Goal: Information Seeking & Learning: Learn about a topic

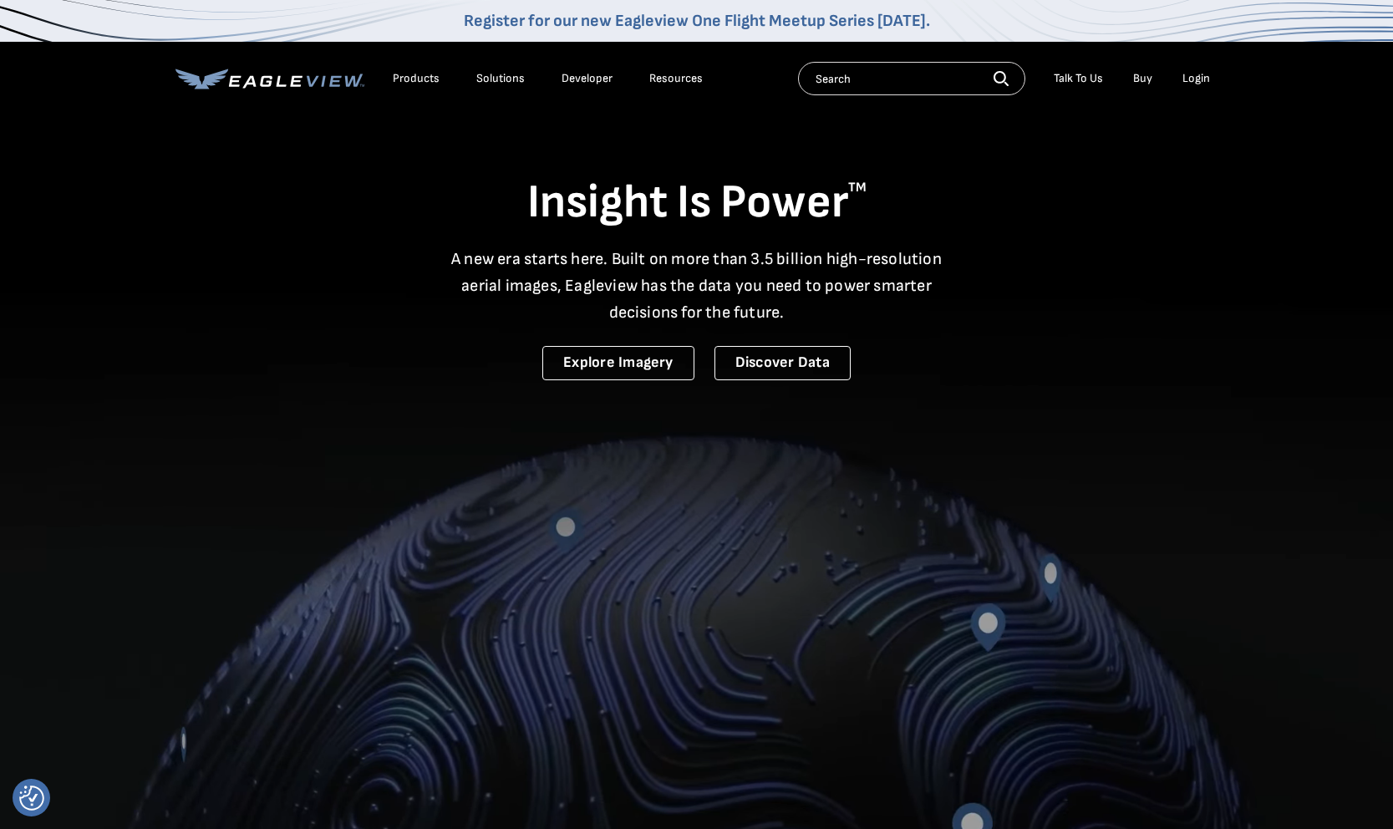
click at [420, 76] on div "Products" at bounding box center [416, 78] width 47 height 15
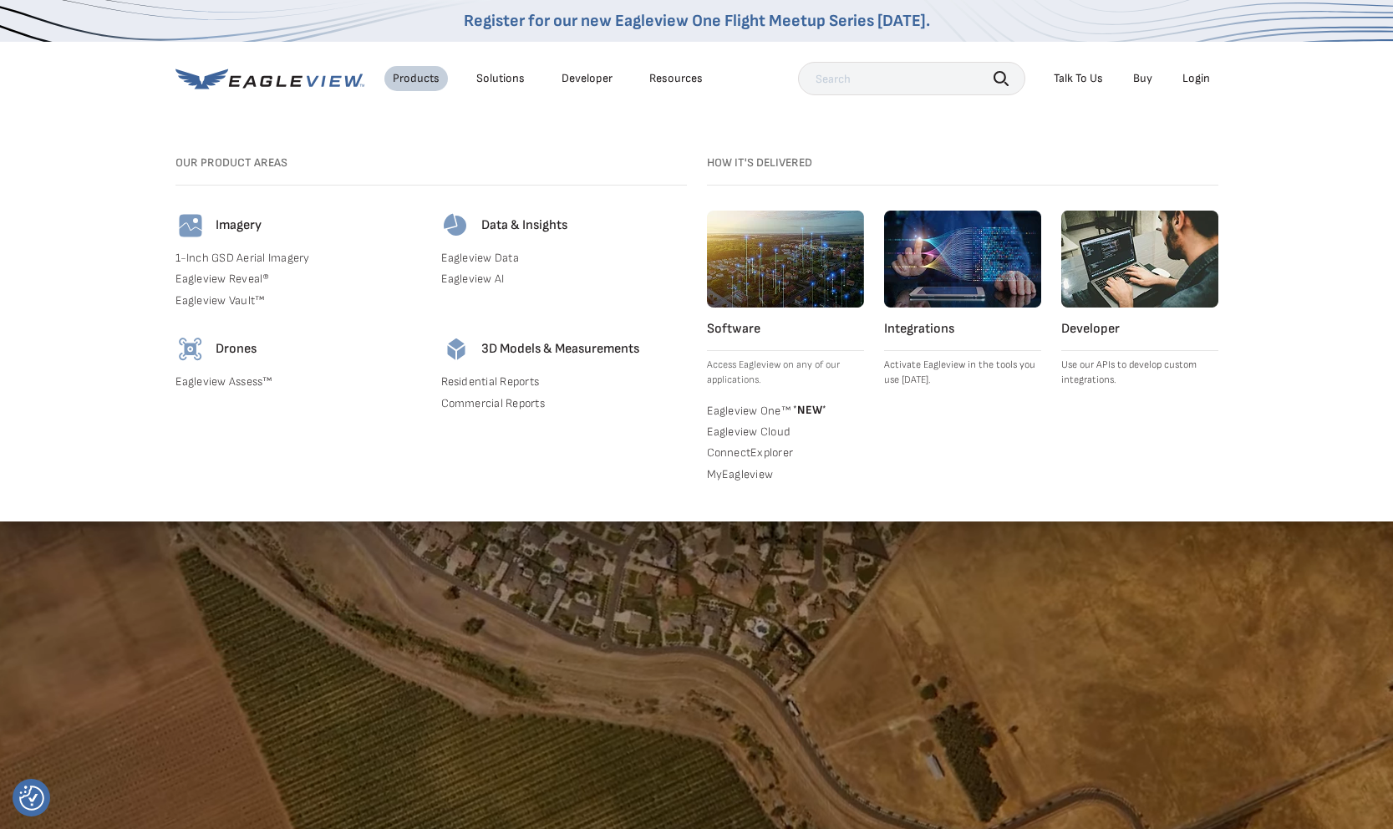
click at [512, 380] on link "Residential Reports" at bounding box center [564, 381] width 246 height 15
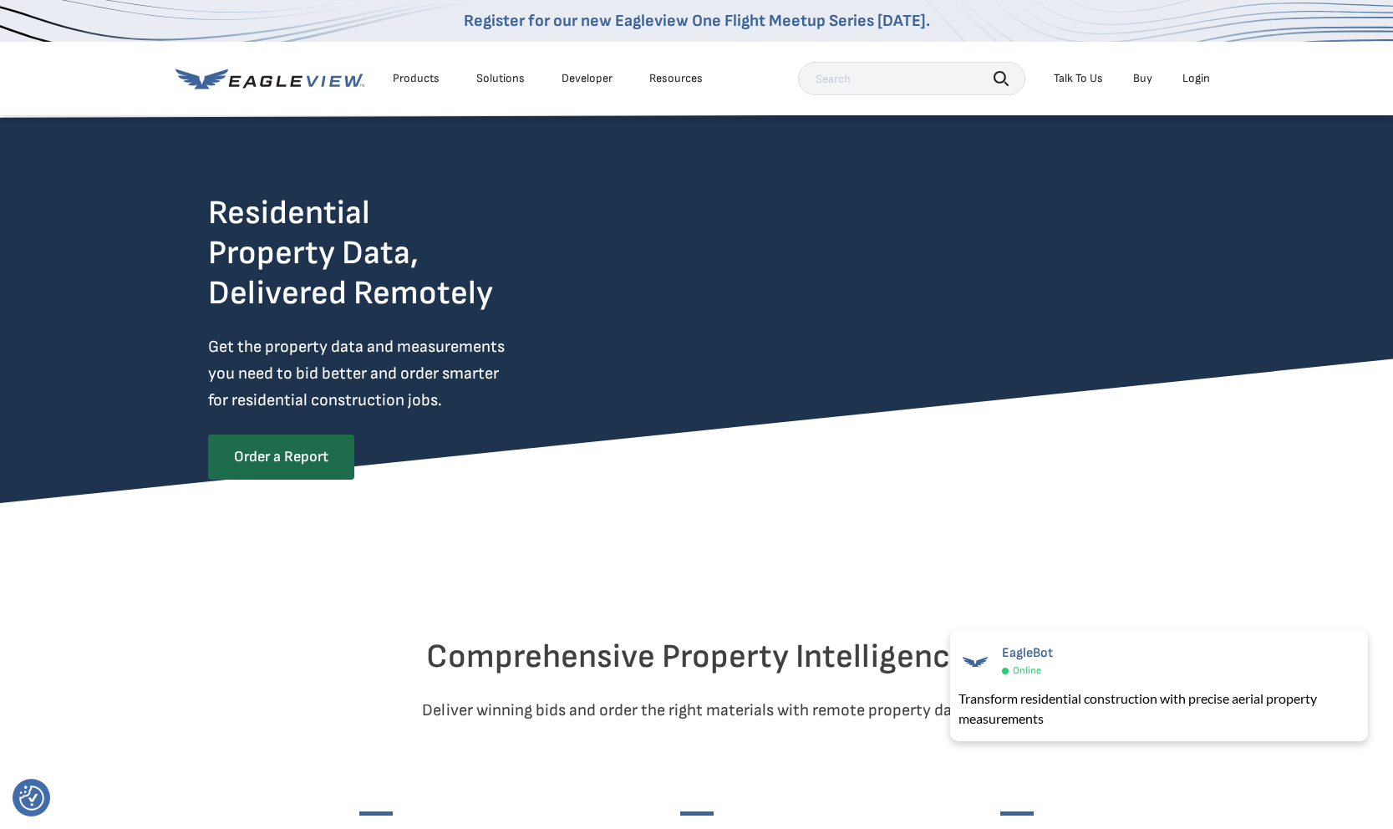
click at [409, 79] on div "Products" at bounding box center [416, 78] width 47 height 15
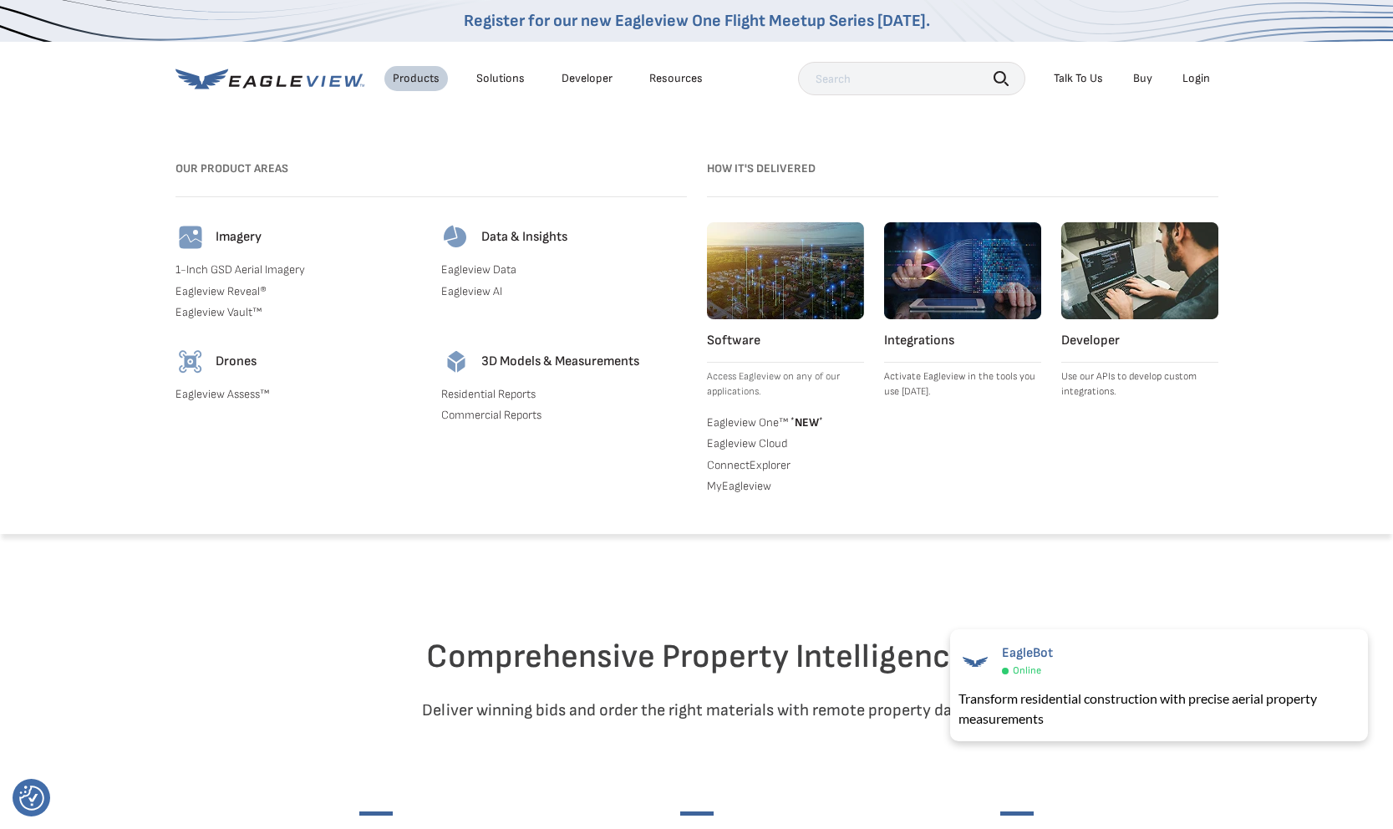
click at [244, 292] on link "Eagleview Reveal®" at bounding box center [299, 291] width 246 height 15
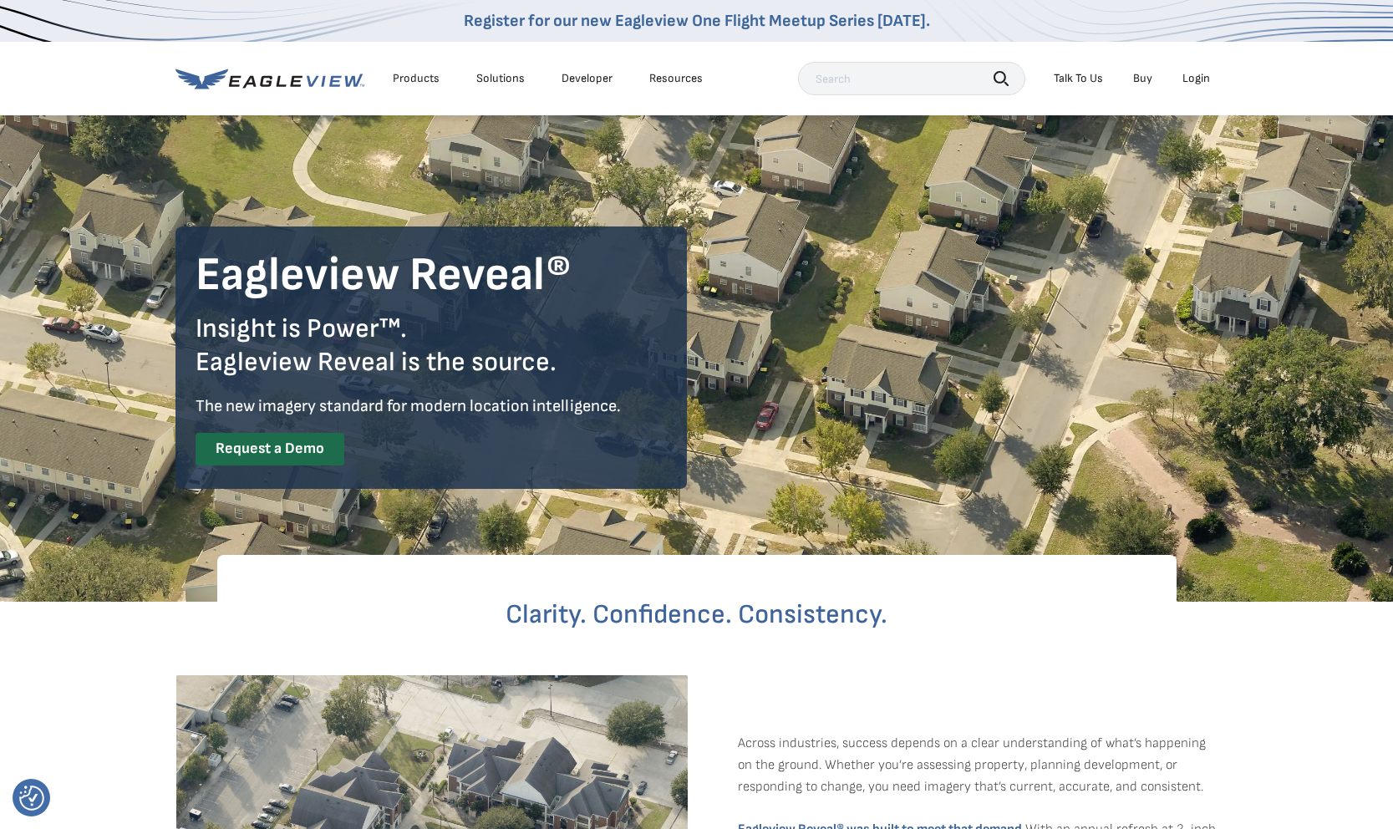
click at [408, 81] on div "Products" at bounding box center [416, 78] width 47 height 15
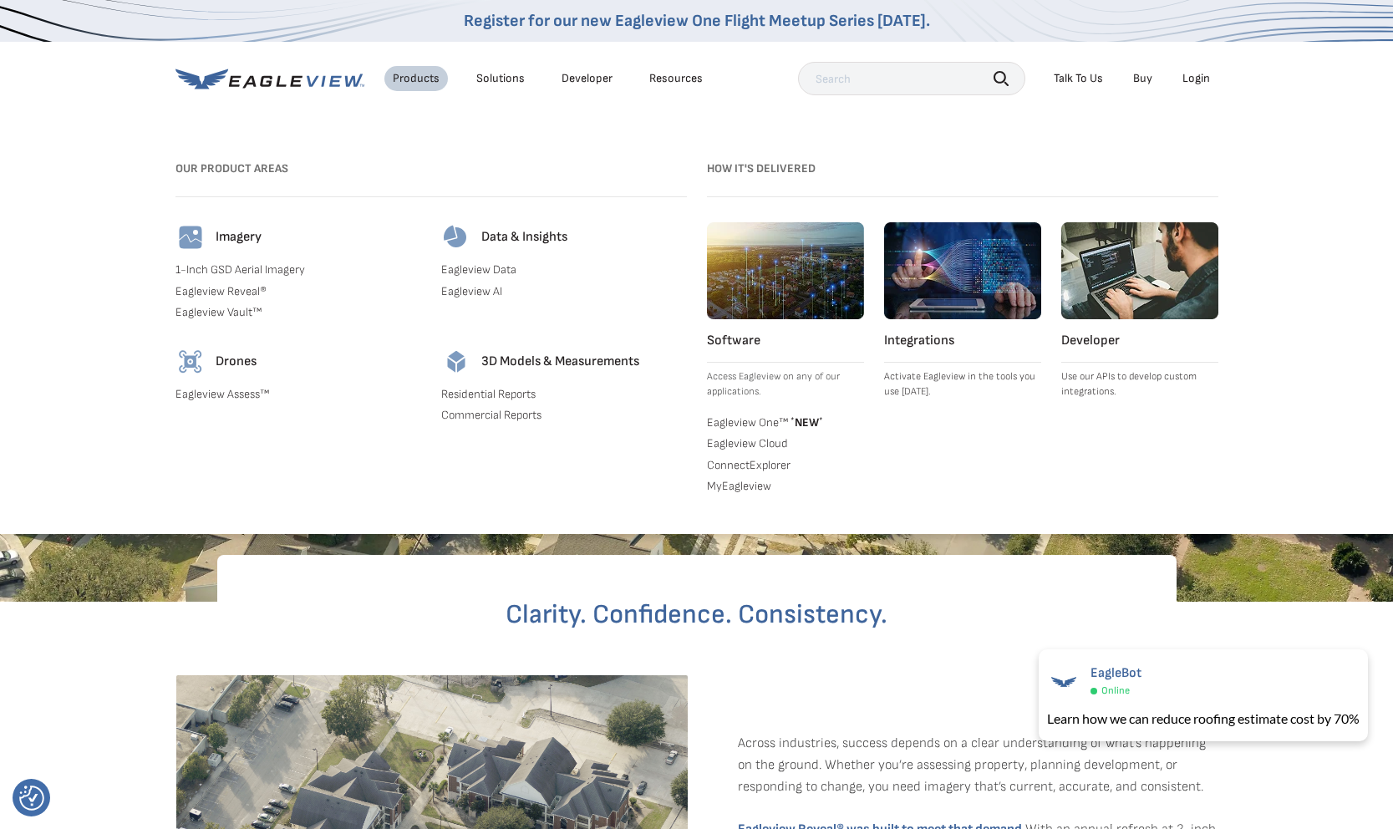
click at [226, 310] on link "Eagleview Vault™" at bounding box center [299, 312] width 246 height 15
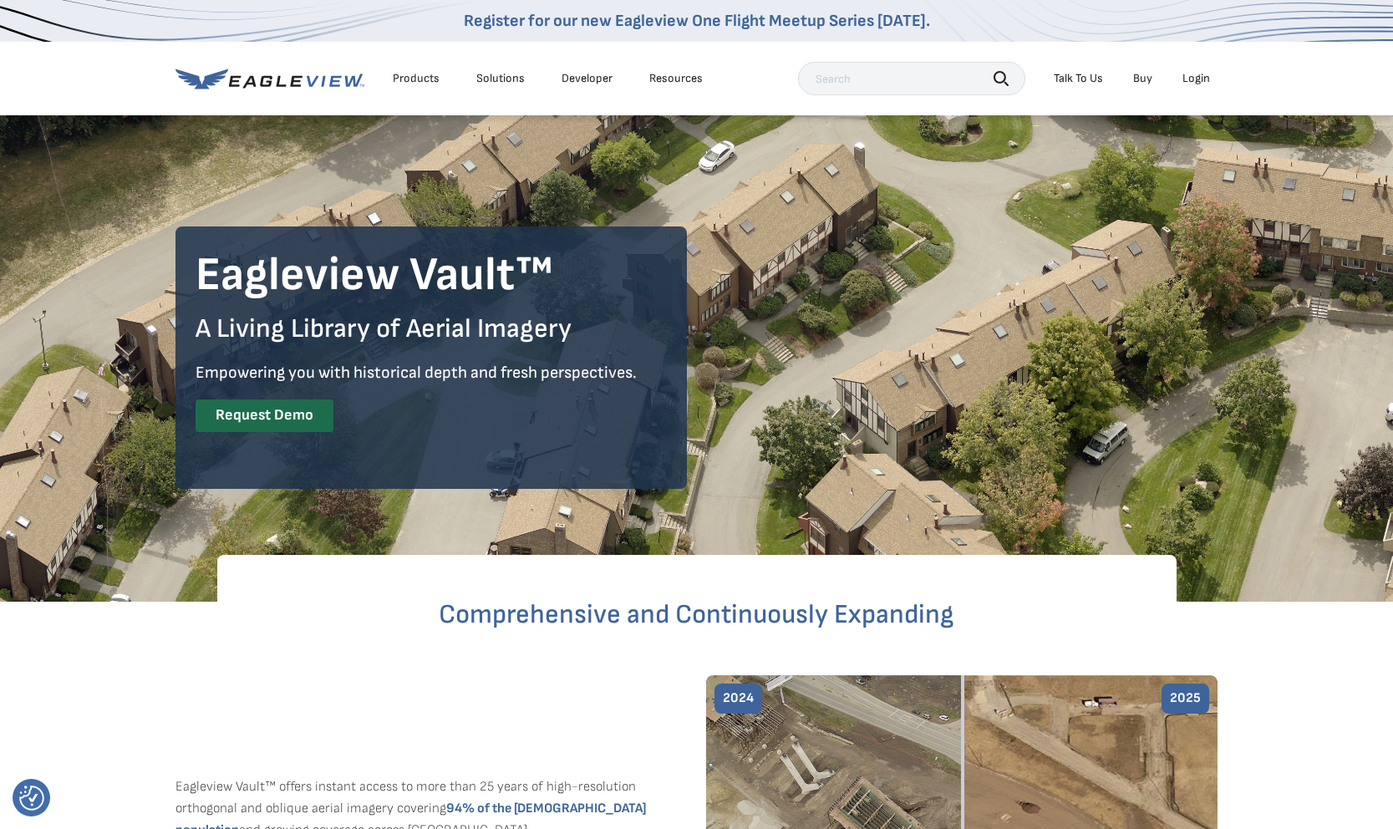
click at [415, 79] on div "Products" at bounding box center [416, 78] width 47 height 15
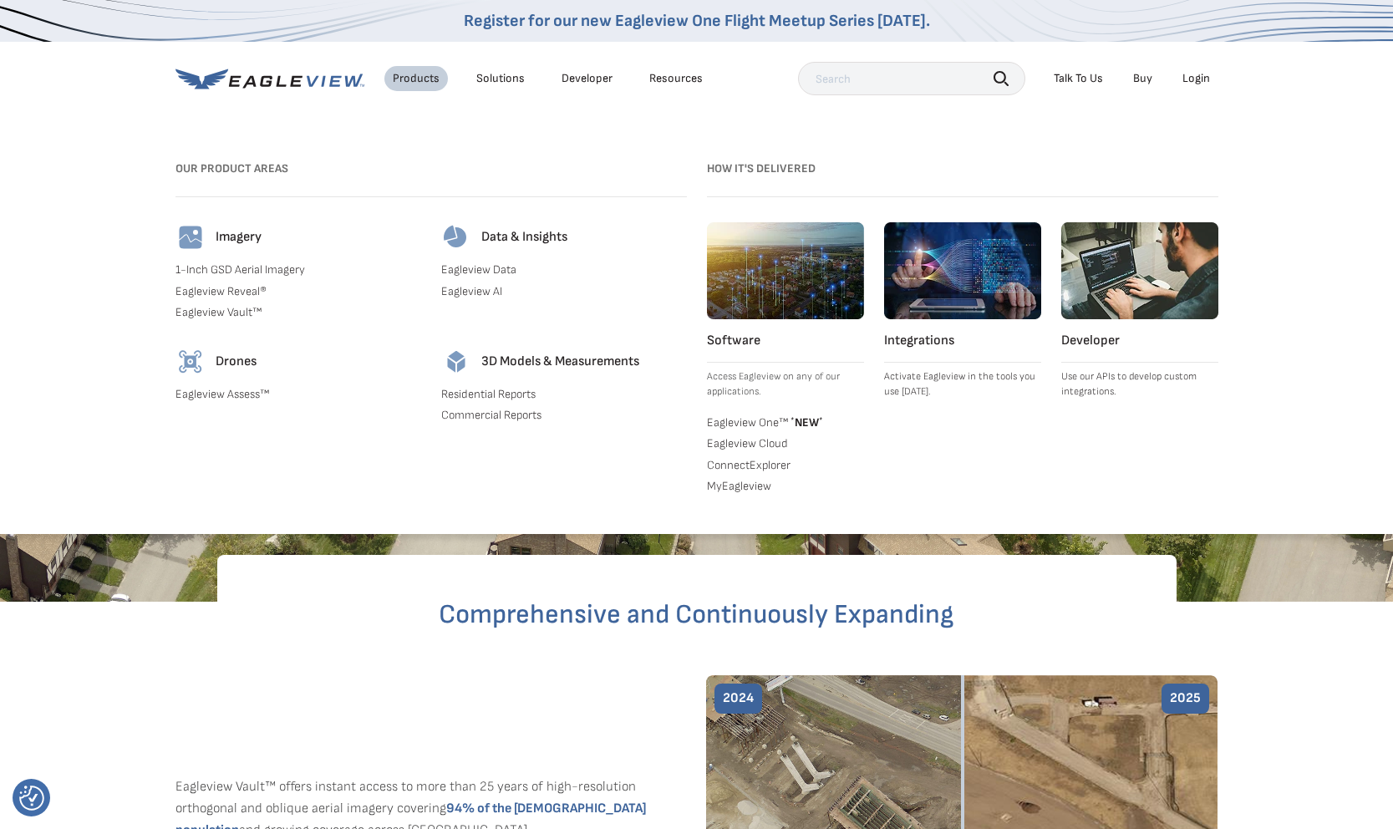
click at [461, 394] on link "Residential Reports" at bounding box center [564, 394] width 246 height 15
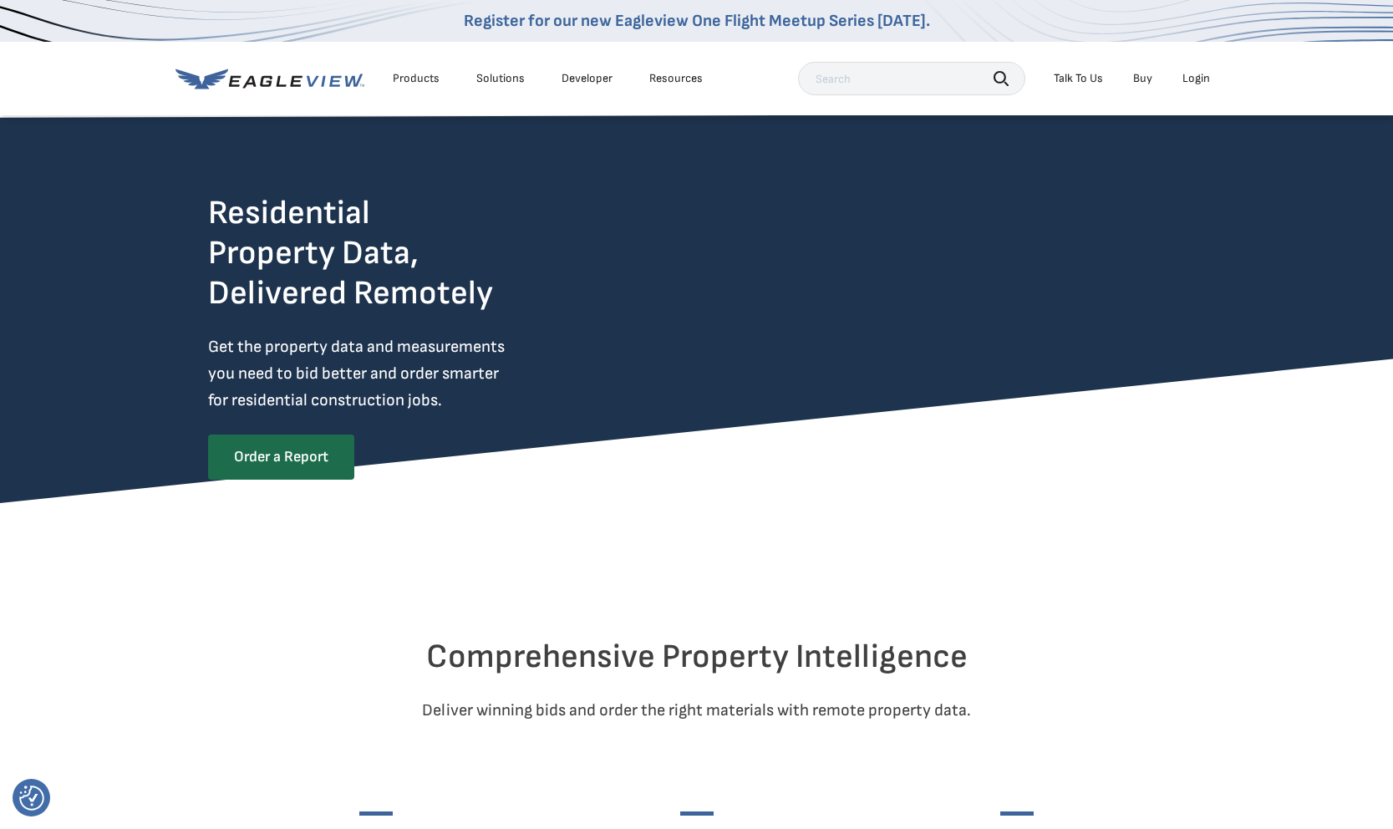
click at [406, 78] on div "Products" at bounding box center [416, 78] width 47 height 15
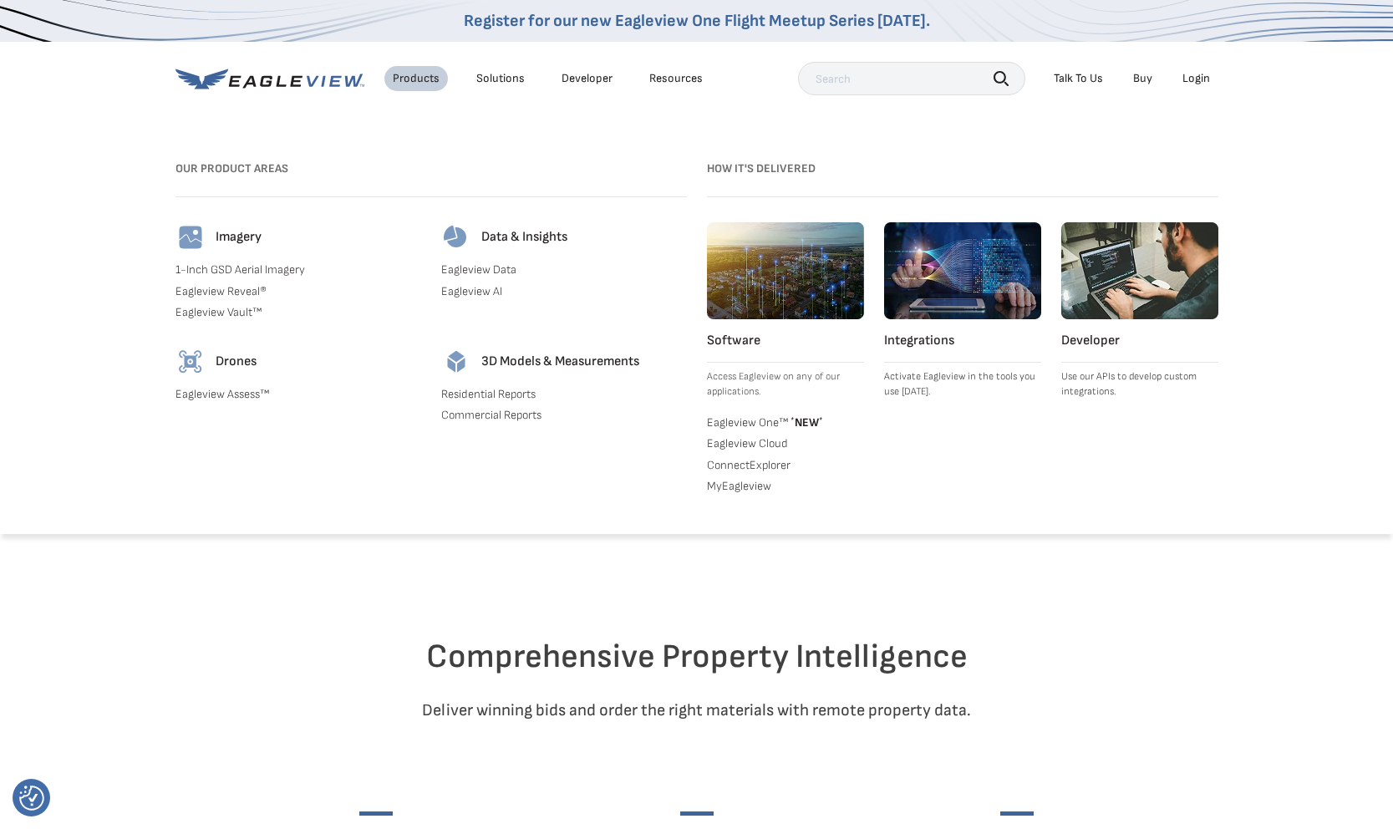
click at [226, 304] on div "Imagery 1-Inch GSD Aerial Imagery Eagleview Reveal® Eagleview Vault™" at bounding box center [299, 274] width 246 height 104
click at [222, 313] on link "Eagleview Vault™" at bounding box center [299, 312] width 246 height 15
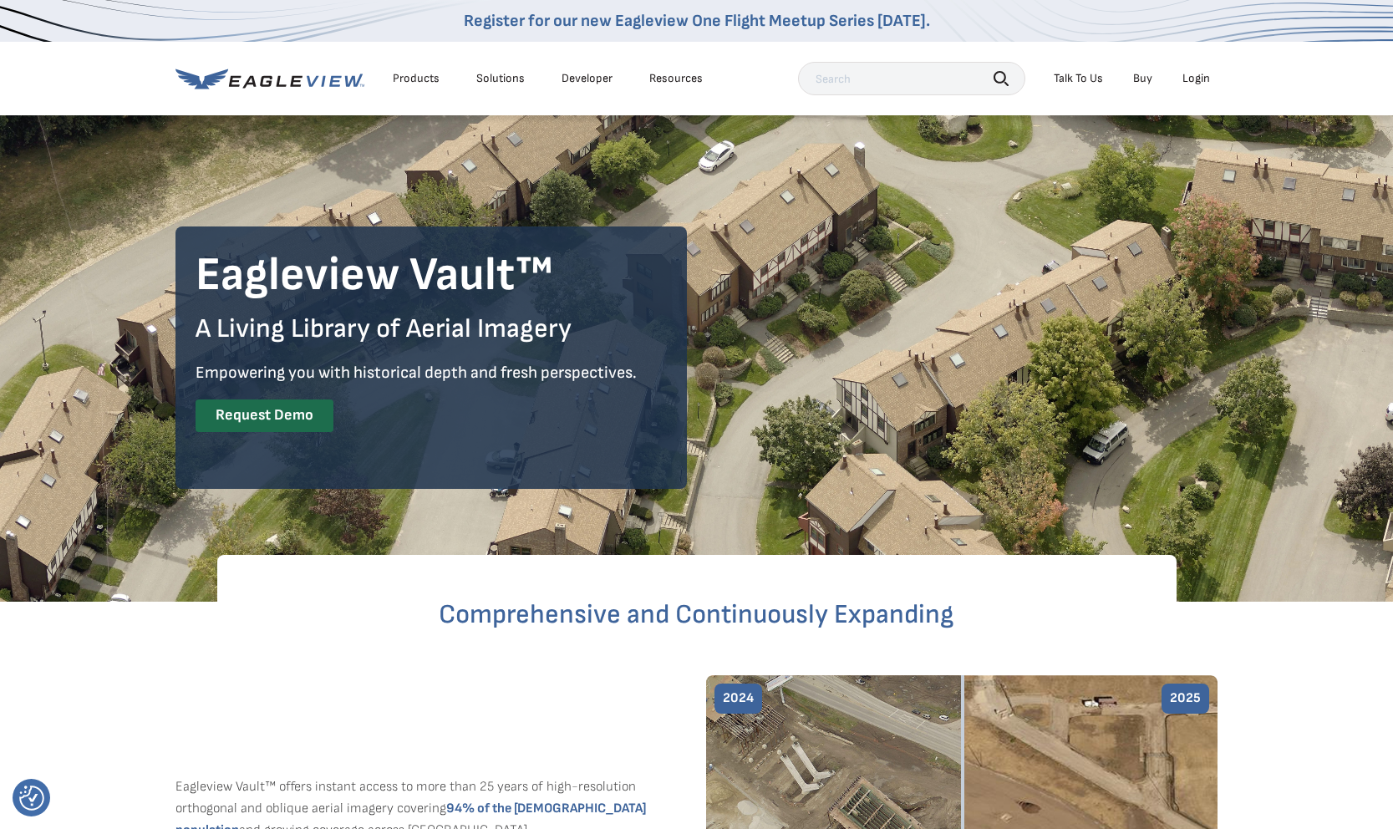
click at [420, 79] on div "Products" at bounding box center [416, 78] width 47 height 15
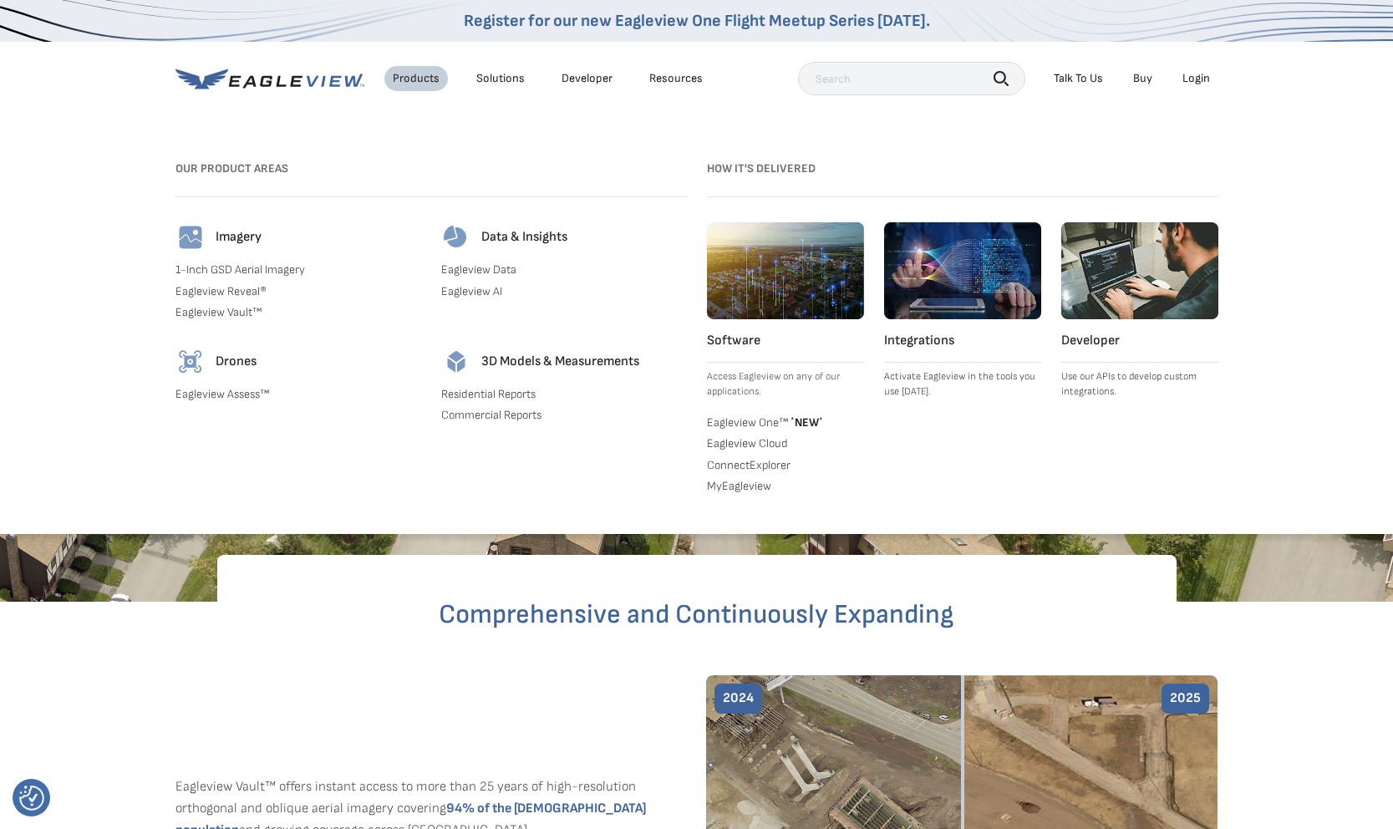
click at [229, 293] on link "Eagleview Reveal®" at bounding box center [299, 291] width 246 height 15
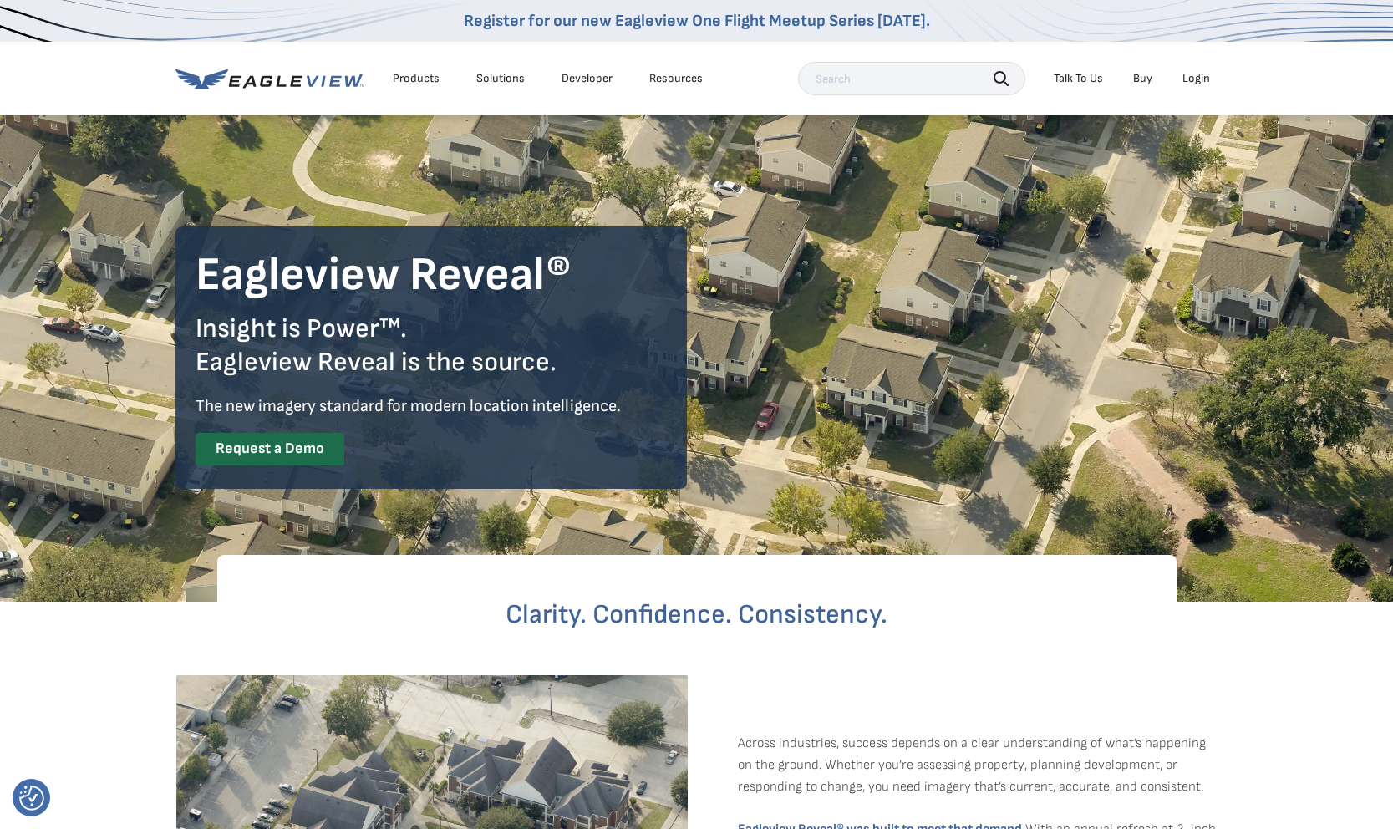
click at [404, 74] on div "Products" at bounding box center [416, 78] width 47 height 15
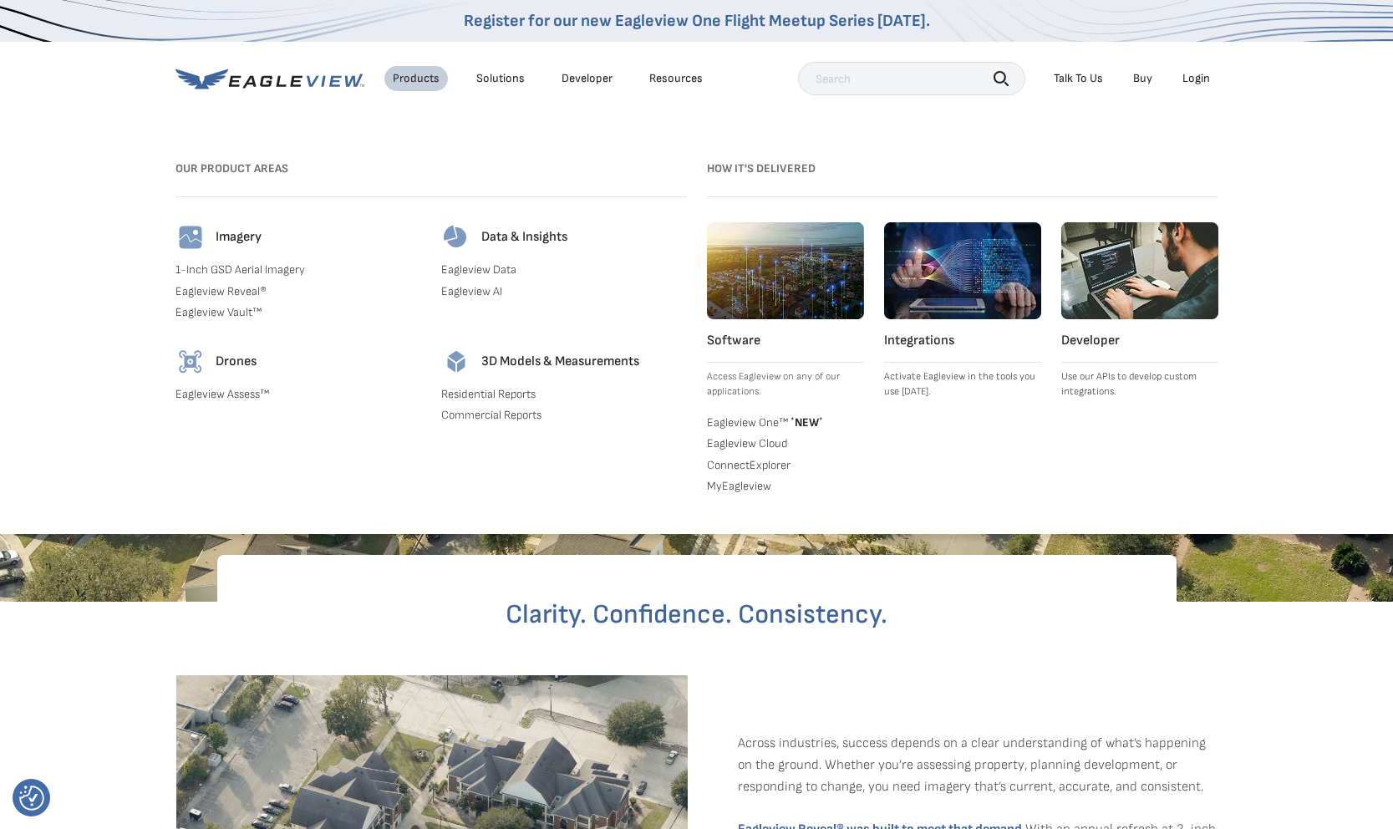
click at [494, 415] on link "Commercial Reports" at bounding box center [564, 415] width 246 height 15
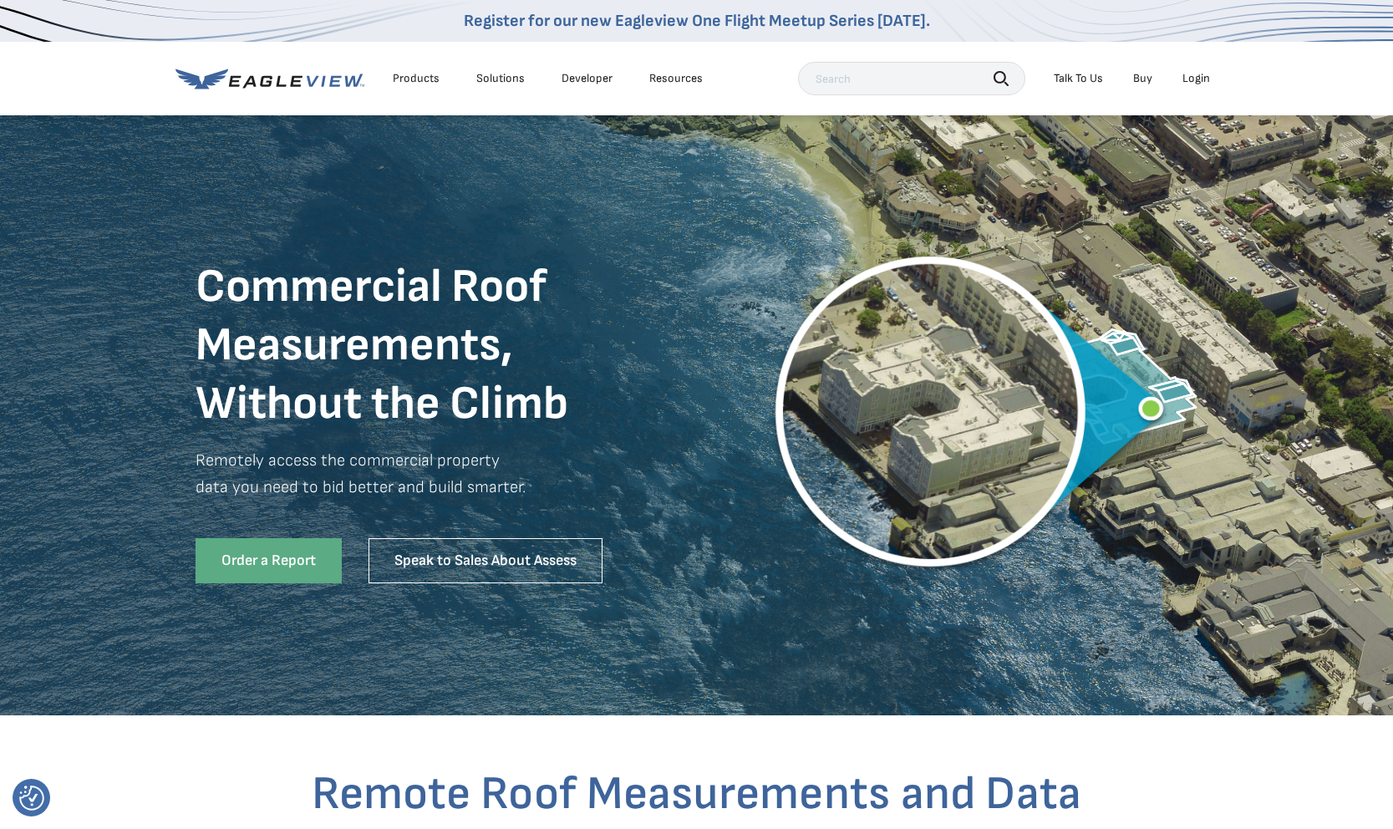
click at [408, 71] on div "Products" at bounding box center [416, 78] width 47 height 15
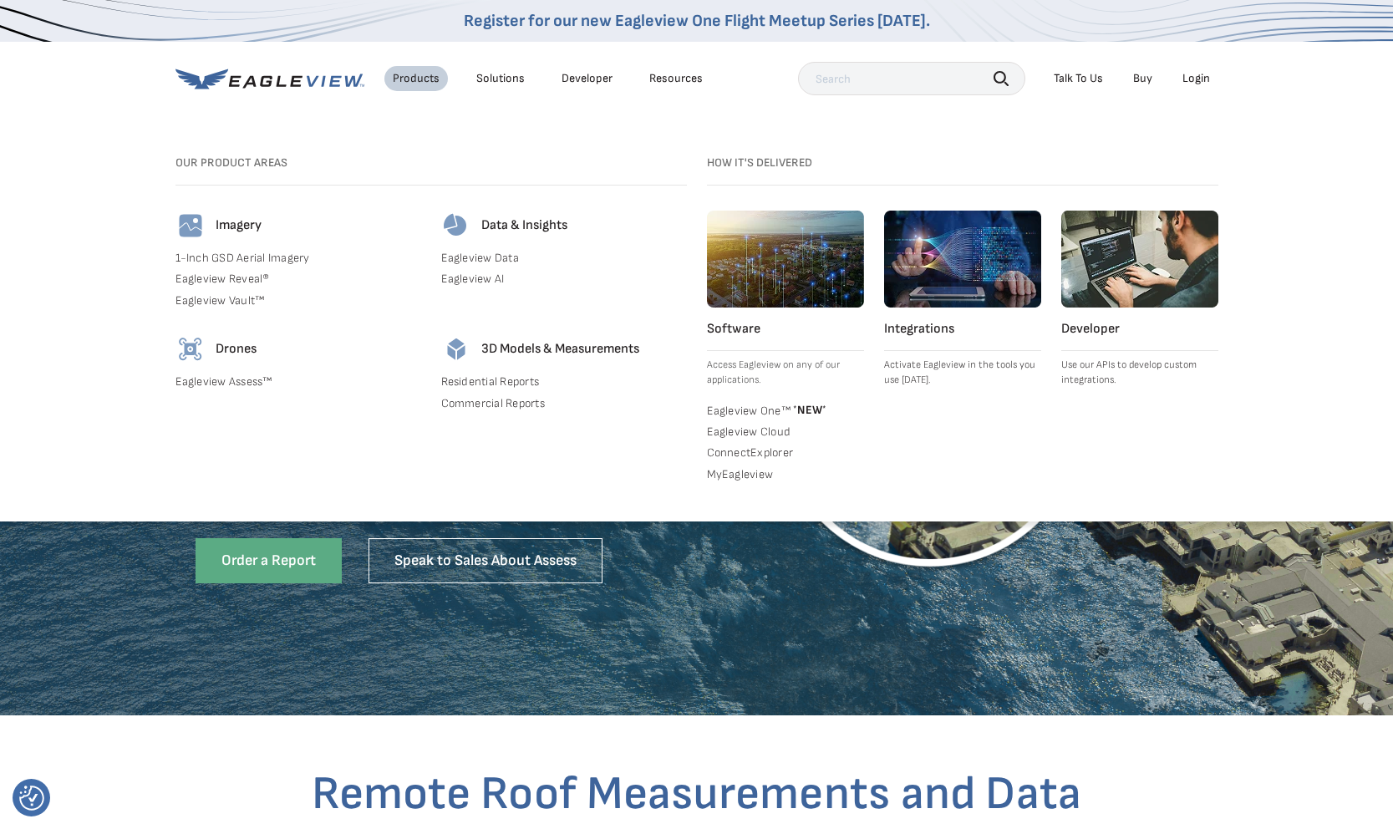
click at [485, 277] on link "Eagleview AI" at bounding box center [564, 279] width 246 height 15
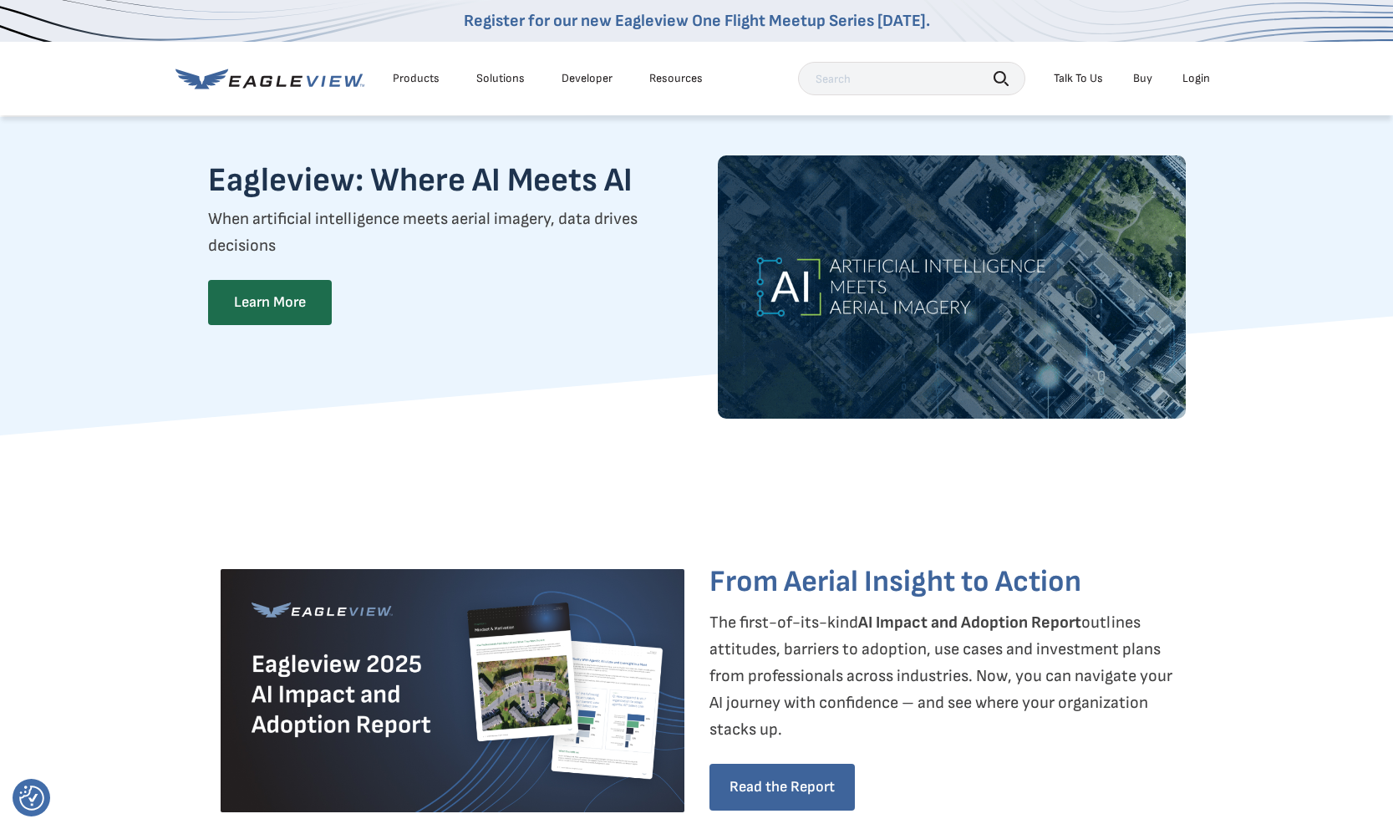
click at [410, 74] on div "Products" at bounding box center [416, 78] width 47 height 15
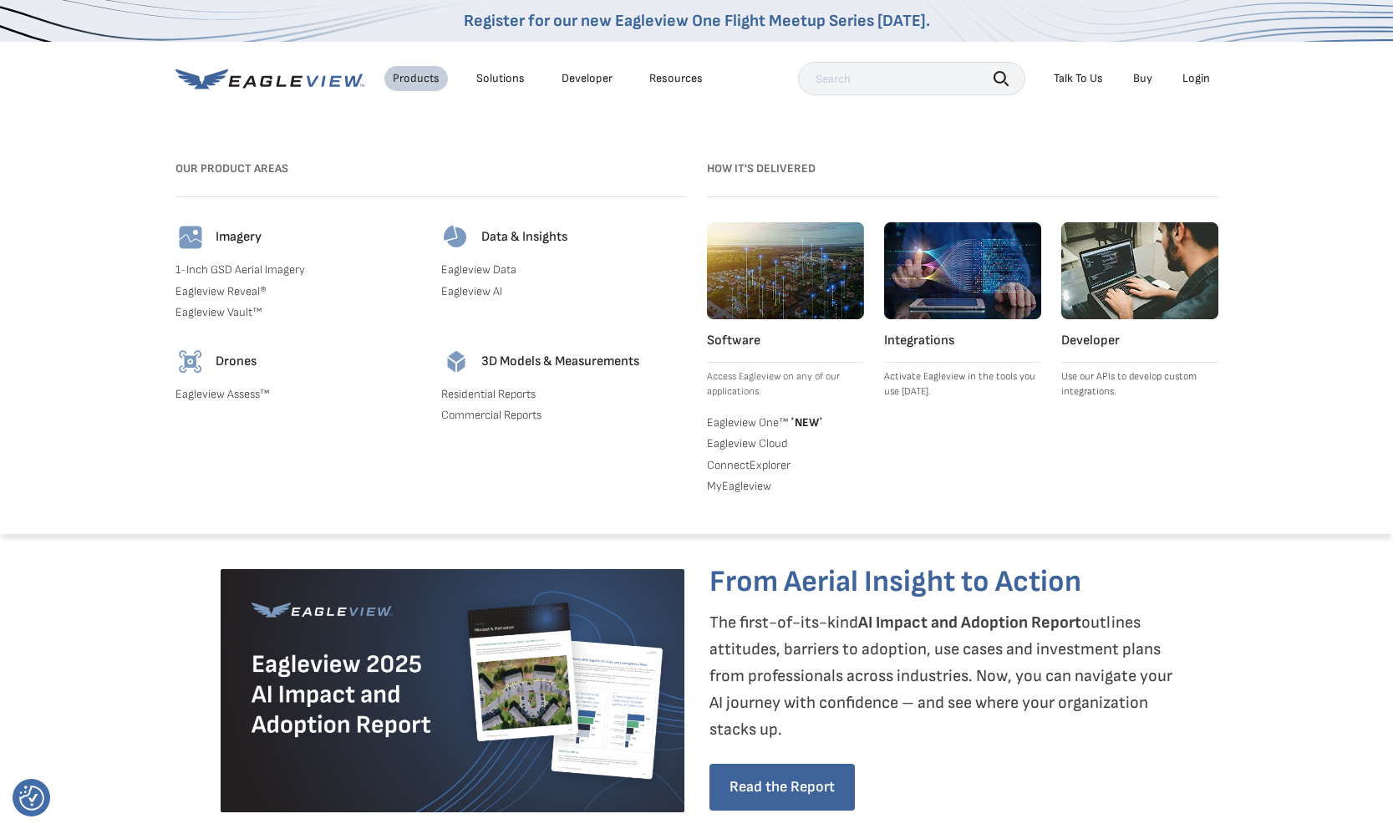
click at [476, 263] on link "Eagleview Data" at bounding box center [564, 269] width 246 height 15
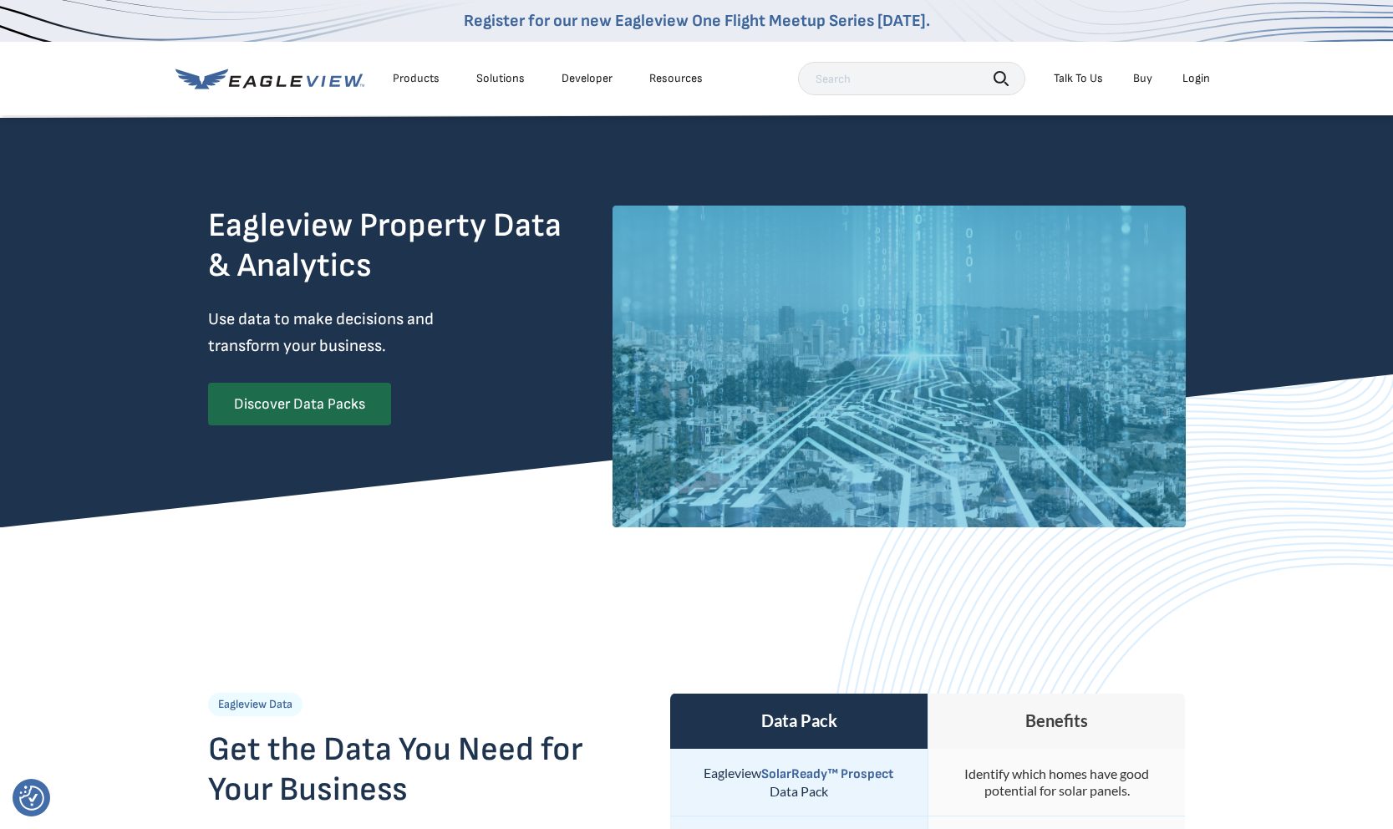
click at [420, 82] on div "Products" at bounding box center [416, 78] width 47 height 15
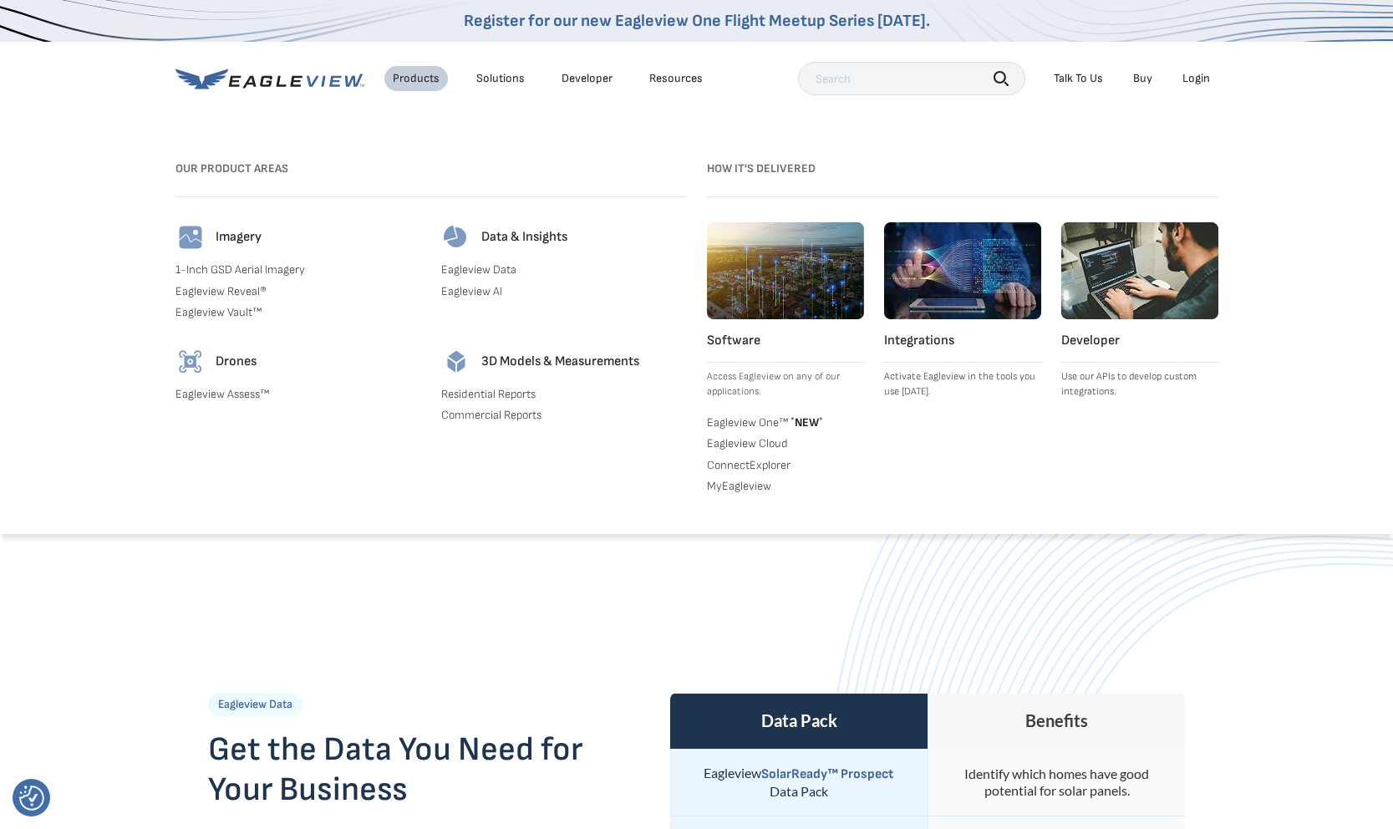
click at [478, 395] on link "Residential Reports" at bounding box center [564, 394] width 246 height 15
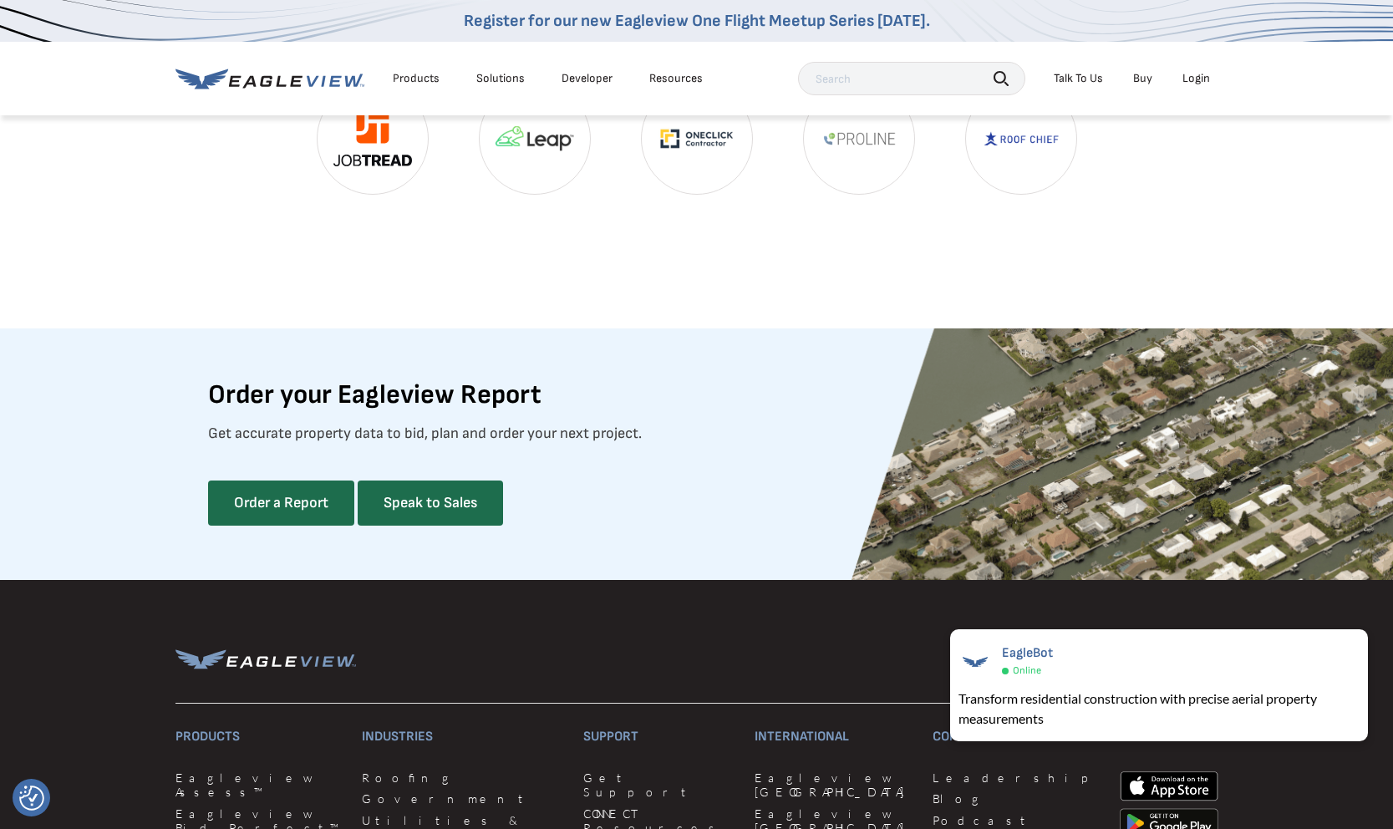
scroll to position [4189, 0]
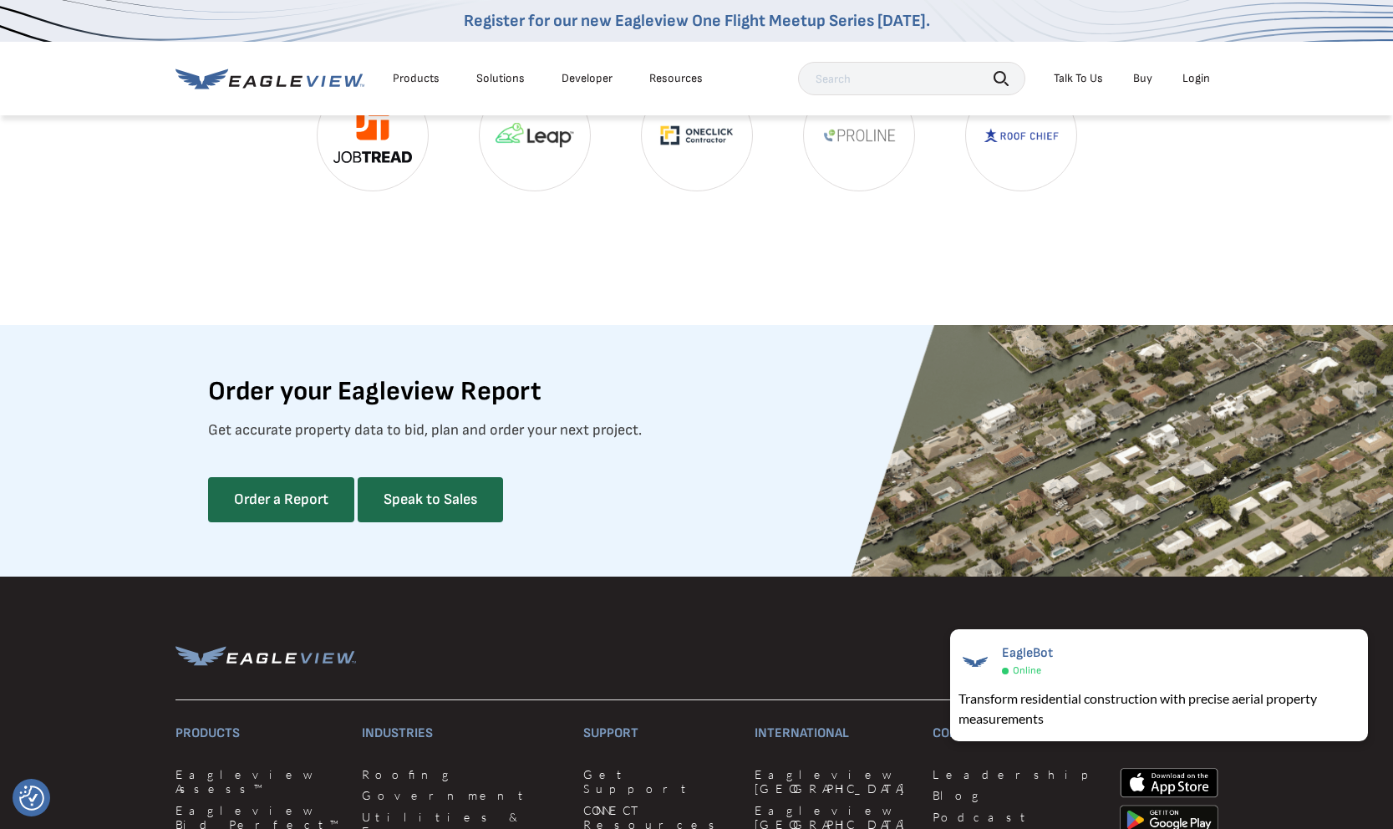
click at [409, 78] on div "Products" at bounding box center [416, 78] width 47 height 15
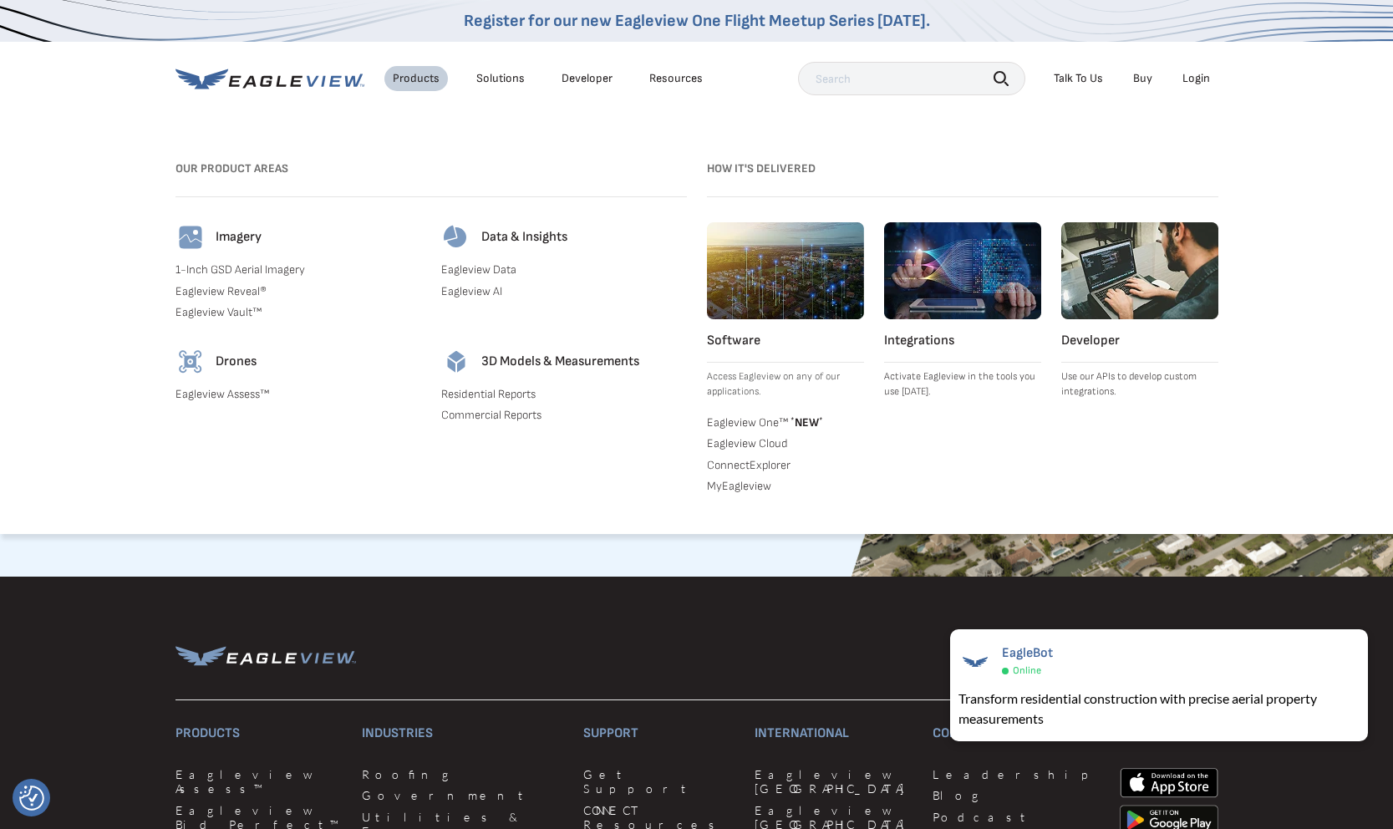
click at [717, 442] on link "Eagleview Cloud" at bounding box center [785, 443] width 157 height 15
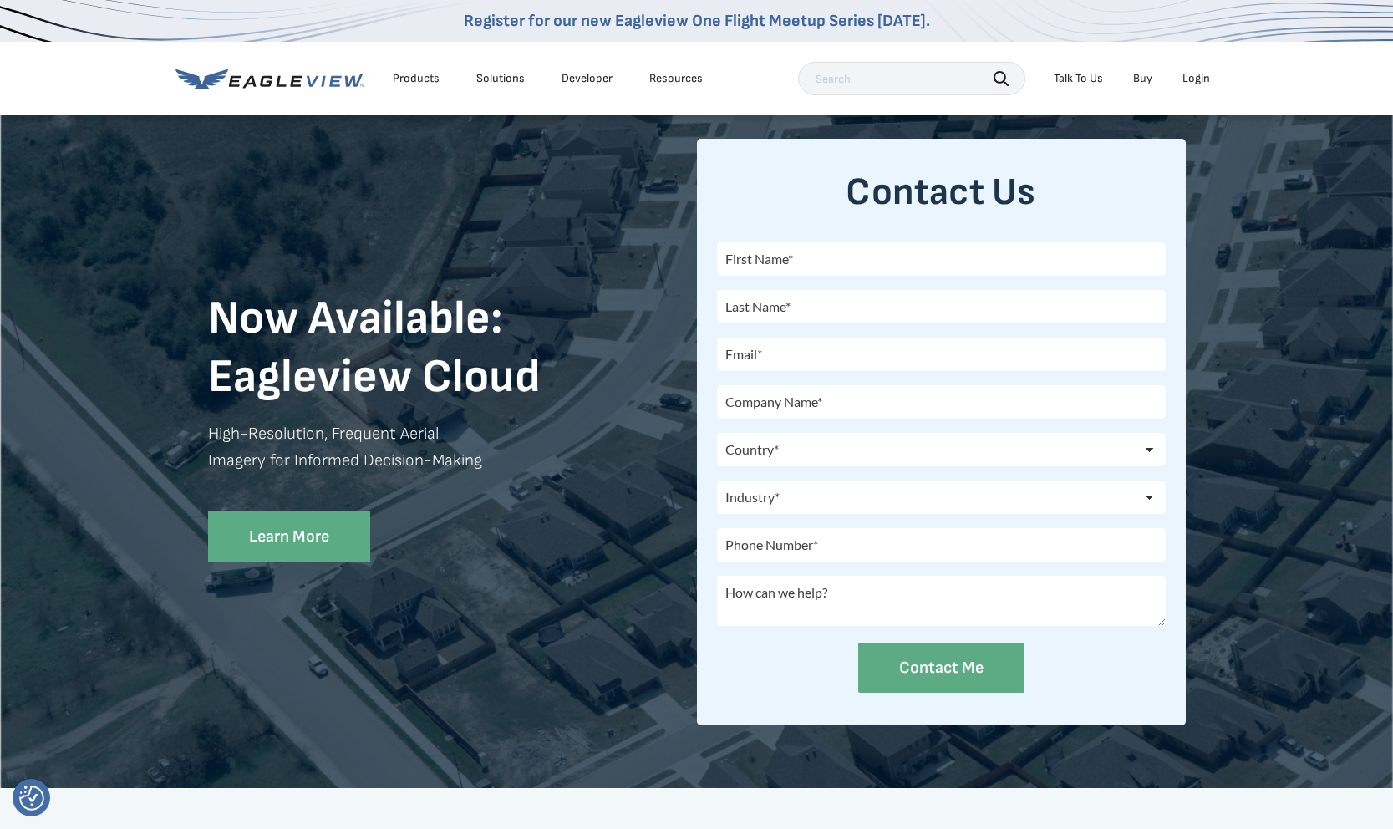
click at [421, 79] on div "Products" at bounding box center [416, 78] width 47 height 15
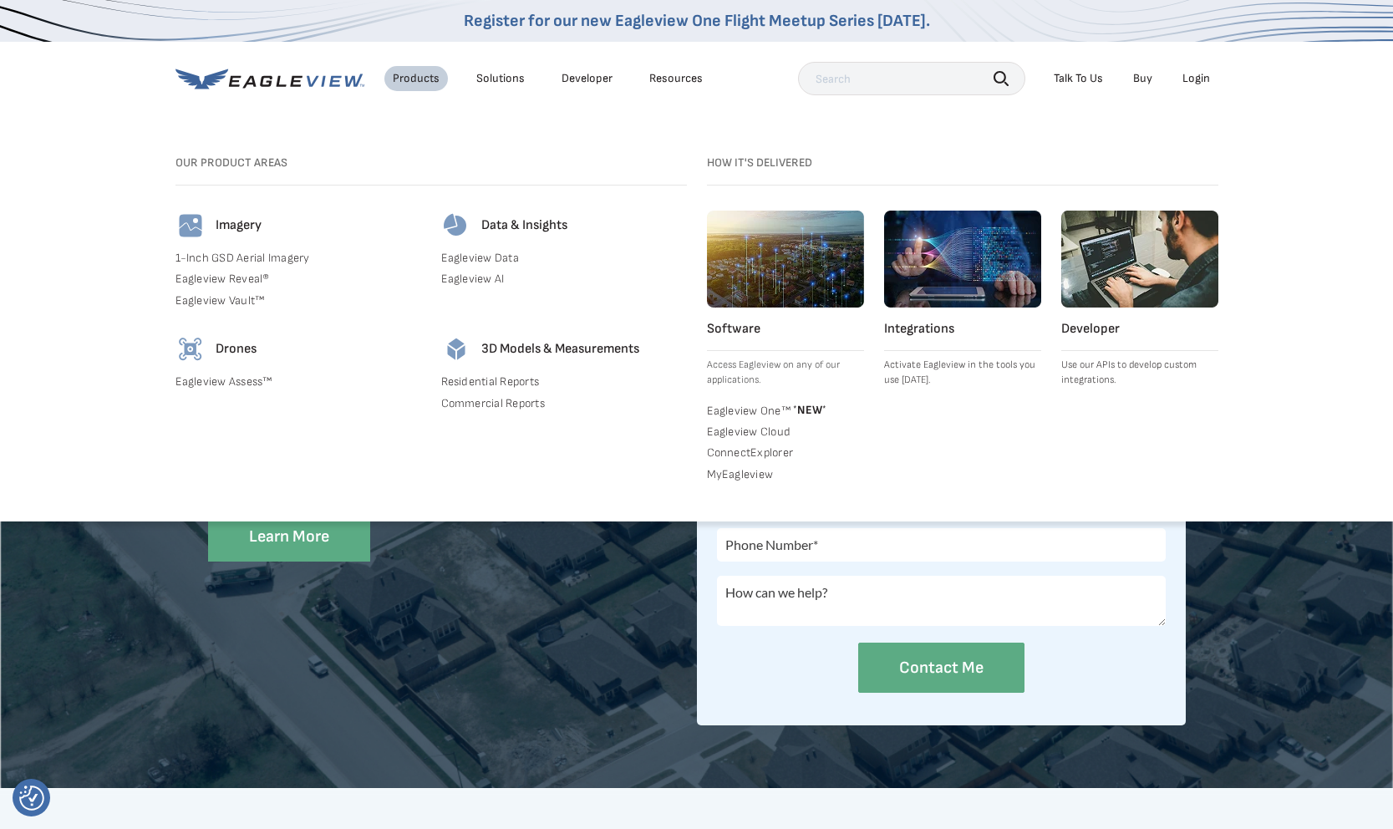
click at [463, 279] on link "Eagleview AI" at bounding box center [564, 279] width 246 height 15
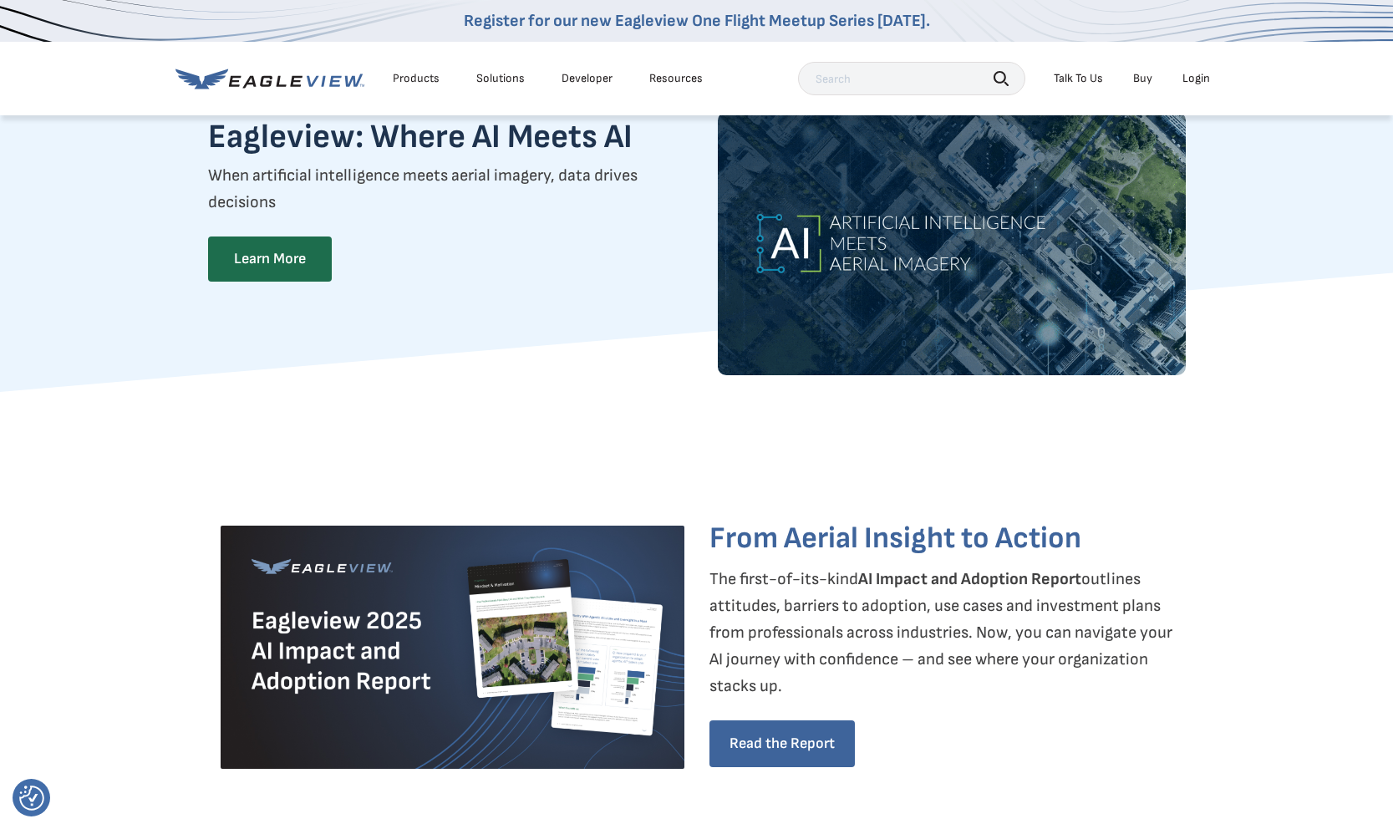
scroll to position [46, 0]
